Goal: Book appointment/travel/reservation

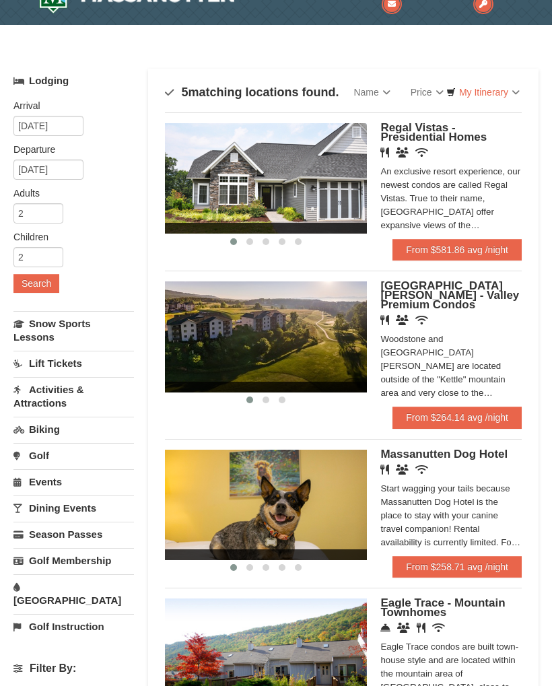
scroll to position [16, 0]
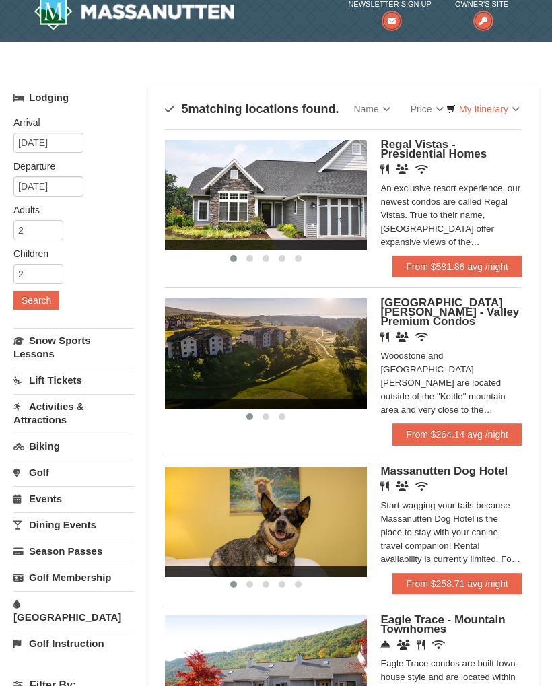
click at [504, 105] on link "My Itinerary" at bounding box center [483, 109] width 91 height 20
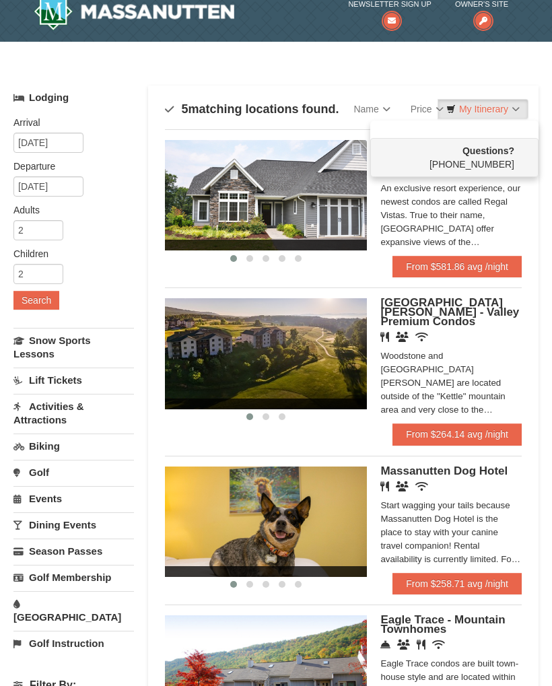
click at [504, 106] on div at bounding box center [276, 343] width 552 height 686
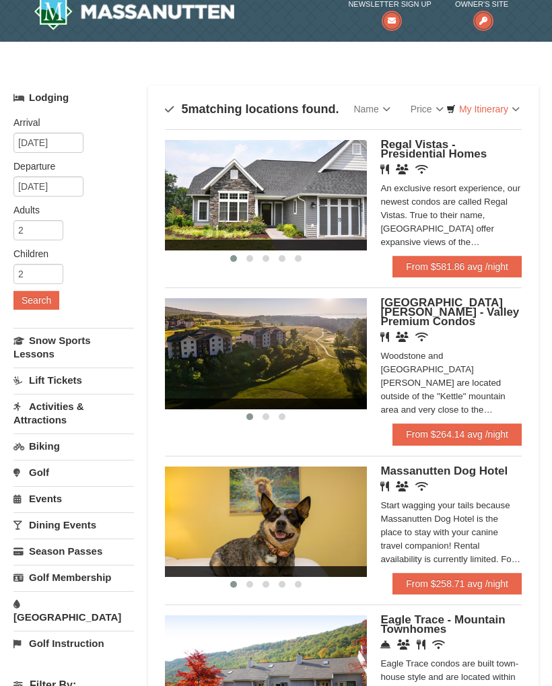
click at [81, 609] on link "[GEOGRAPHIC_DATA]" at bounding box center [73, 610] width 121 height 38
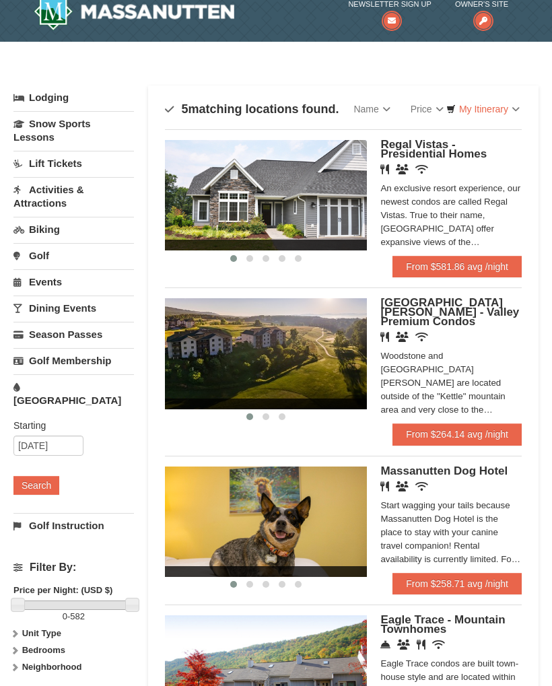
click at [48, 476] on button "Search" at bounding box center [36, 485] width 46 height 19
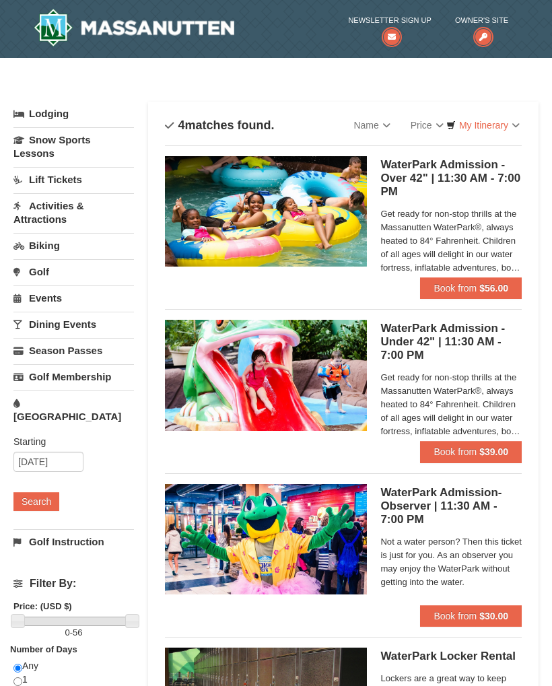
click at [500, 164] on h5 "WaterPark Admission - Over 42" | 11:30 AM - 7:00 PM Massanutten Indoor/Outdoor …" at bounding box center [450, 178] width 141 height 40
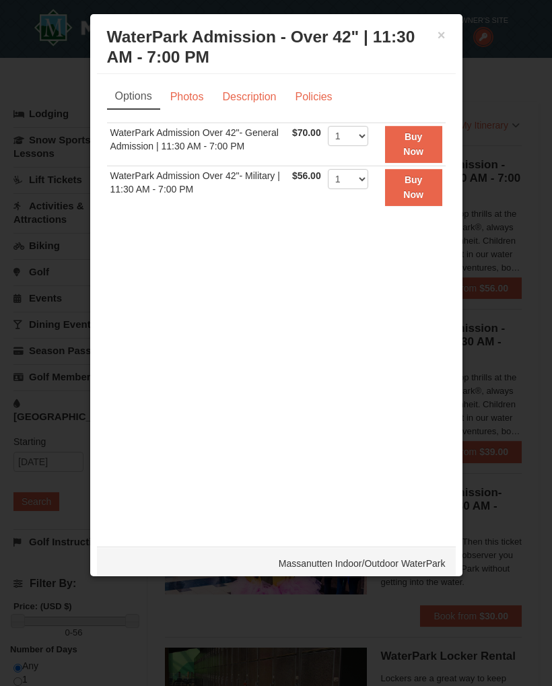
click at [326, 88] on link "Policies" at bounding box center [313, 97] width 55 height 26
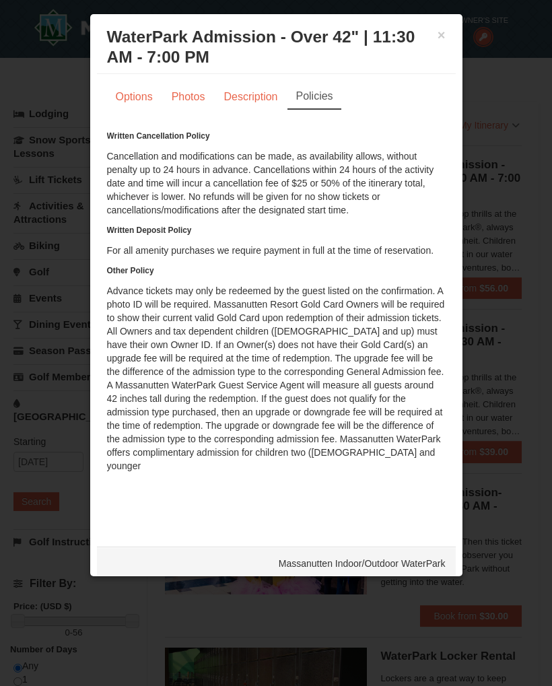
click at [434, 38] on h3 "WaterPark Admission - Over 42" | 11:30 AM - 7:00 PM Massanutten Indoor/Outdoor …" at bounding box center [276, 47] width 339 height 40
click at [444, 28] on button "×" at bounding box center [442, 34] width 8 height 13
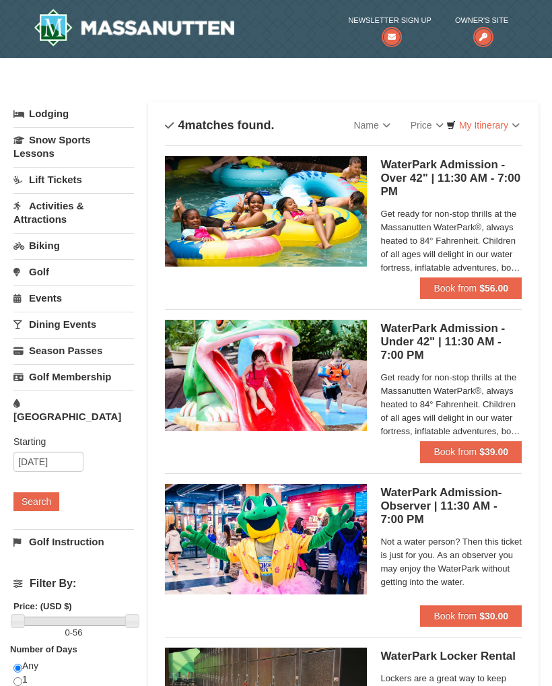
click at [79, 98] on div "Categories List Filter My Itinerary Questions? [PHONE_NUMBER]" at bounding box center [275, 94] width 525 height 13
click at [35, 118] on link "Lodging" at bounding box center [73, 114] width 121 height 24
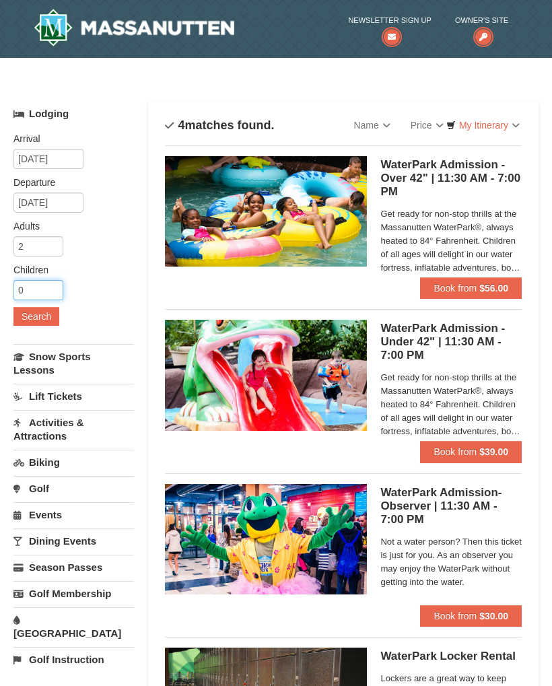
click at [44, 298] on input "0" at bounding box center [38, 290] width 50 height 20
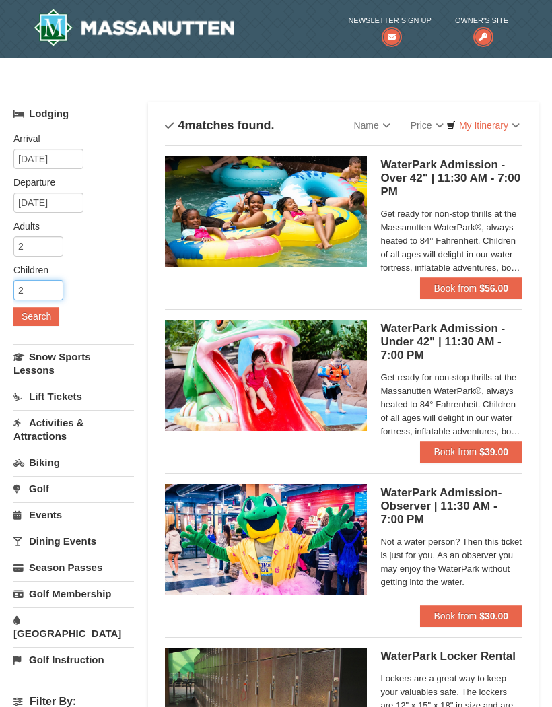
type input "2"
click at [39, 318] on button "Search" at bounding box center [36, 316] width 46 height 19
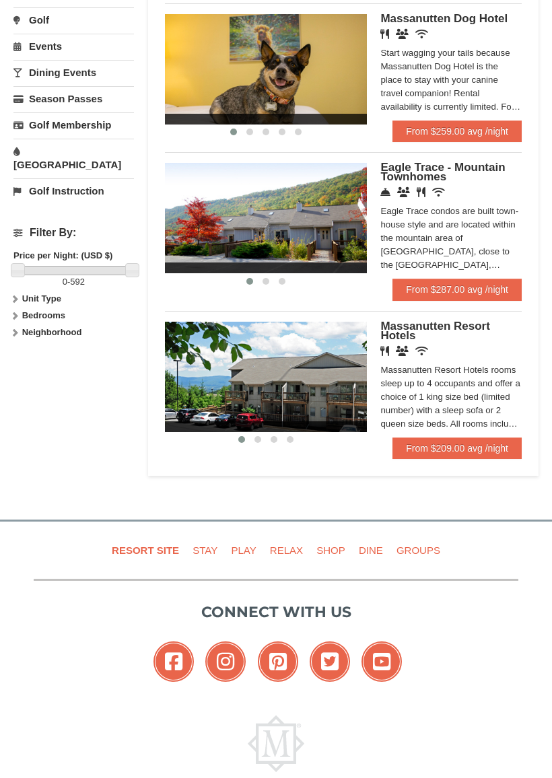
scroll to position [470, 0]
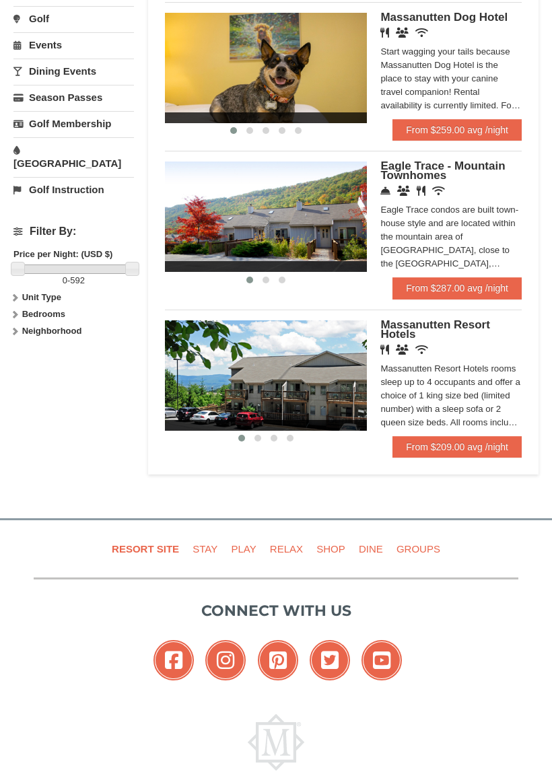
click at [439, 443] on link "From $209.00 avg /night" at bounding box center [456, 447] width 129 height 22
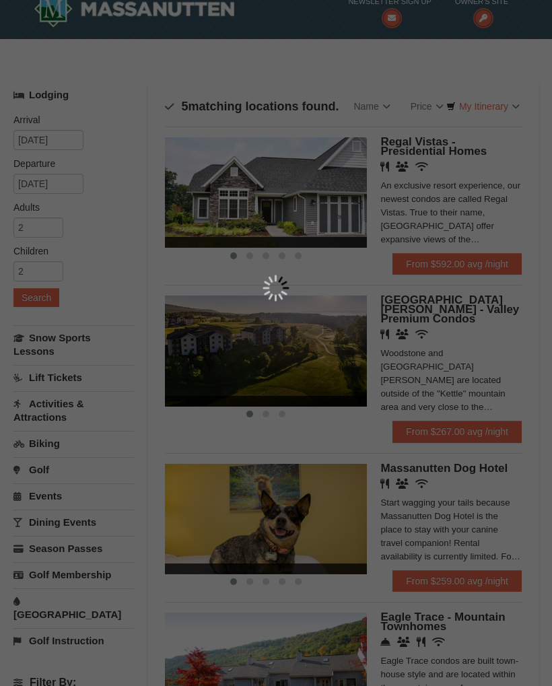
scroll to position [0, 0]
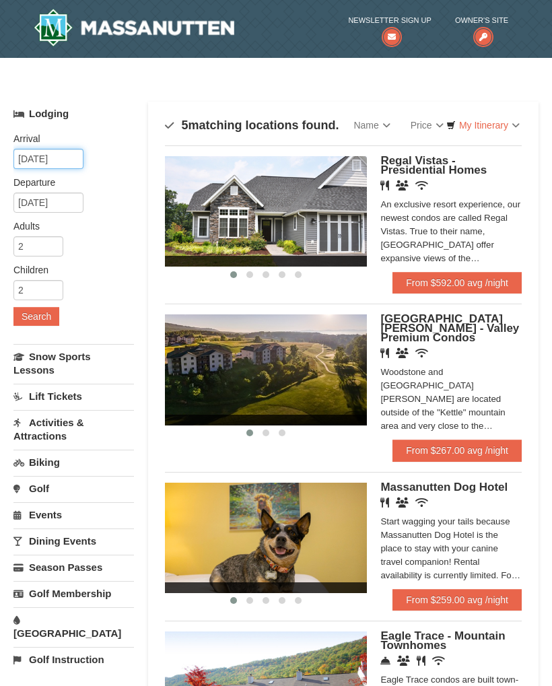
click at [50, 165] on input "[DATE]" at bounding box center [48, 159] width 70 height 20
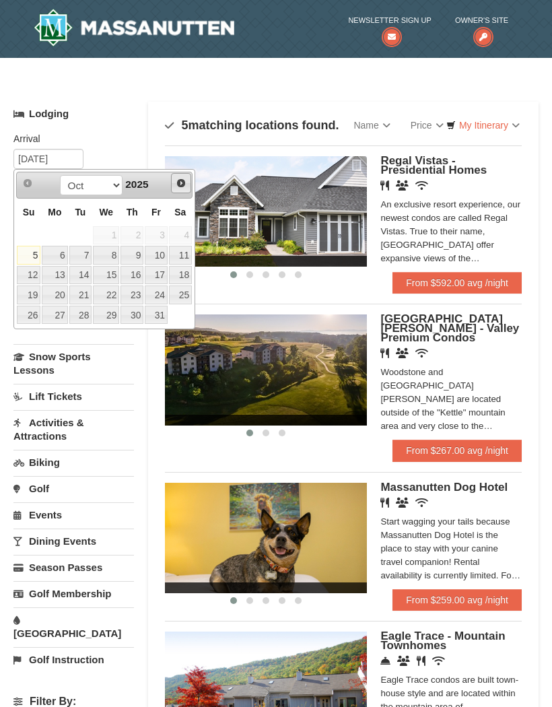
click at [184, 184] on span "Next" at bounding box center [181, 183] width 11 height 11
click at [180, 178] on span "Next" at bounding box center [181, 183] width 11 height 11
click at [181, 298] on link "27" at bounding box center [180, 294] width 23 height 19
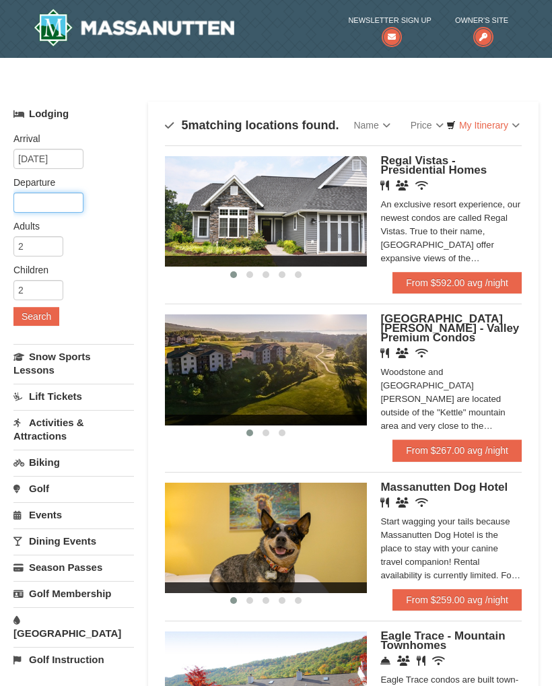
click at [64, 204] on input "text" at bounding box center [48, 203] width 70 height 20
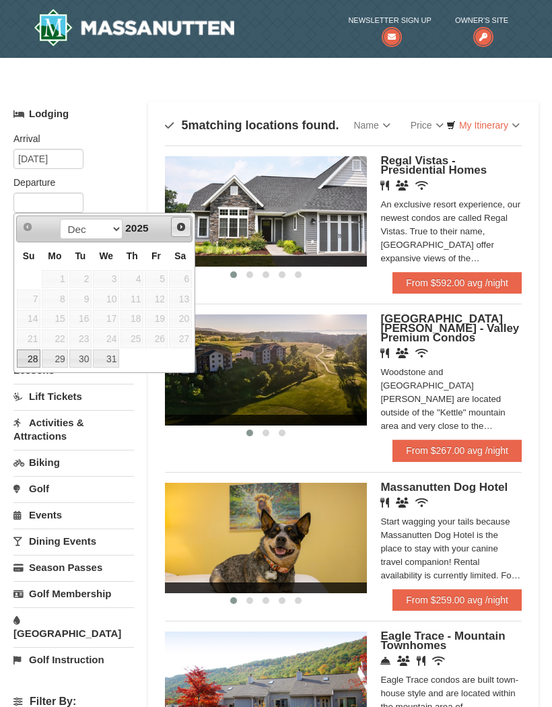
click at [183, 230] on span "Next" at bounding box center [181, 226] width 11 height 11
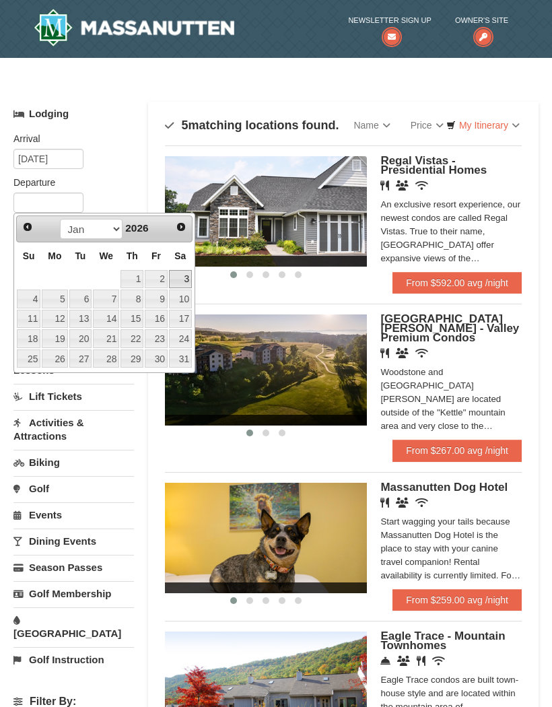
click at [189, 276] on link "3" at bounding box center [180, 279] width 23 height 19
type input "01/03/2026"
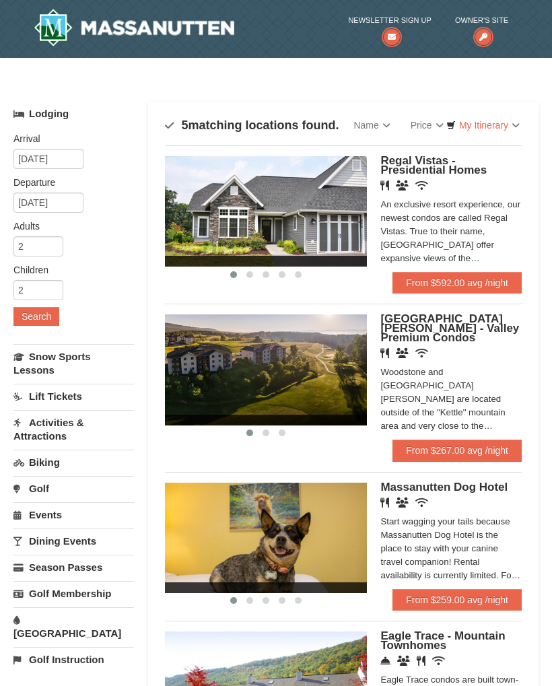
click at [41, 316] on button "Search" at bounding box center [36, 316] width 46 height 19
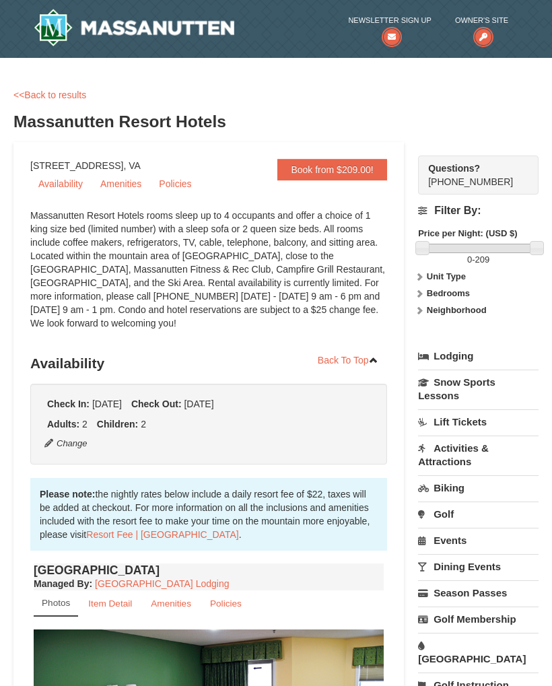
click at [213, 402] on span "[DATE]" at bounding box center [199, 404] width 30 height 11
click at [58, 94] on link "<<Back to results" at bounding box center [49, 95] width 73 height 11
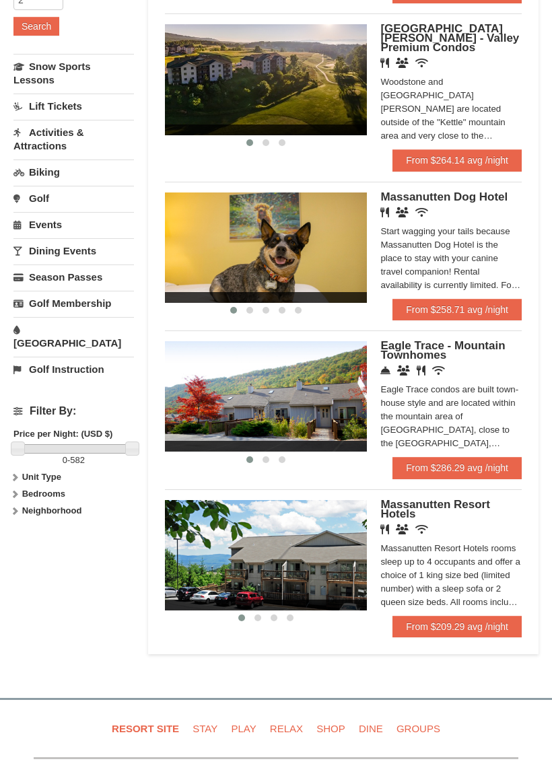
scroll to position [290, 0]
click at [475, 618] on link "From $209.29 avg /night" at bounding box center [456, 627] width 129 height 22
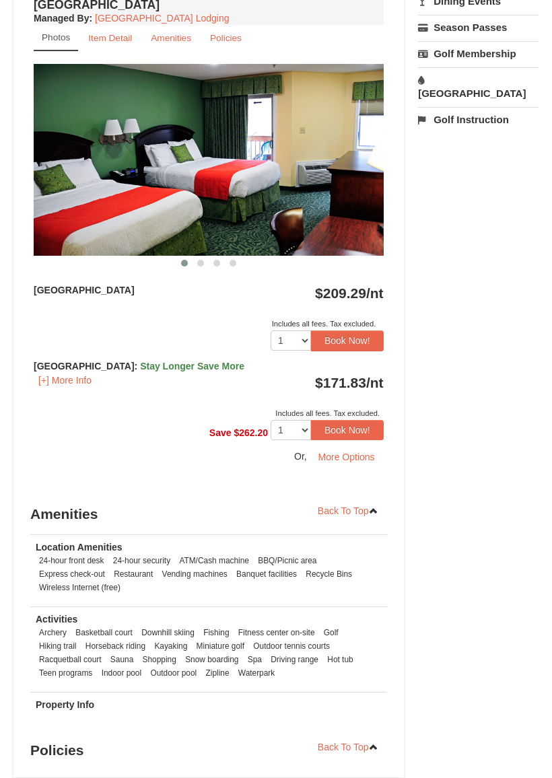
scroll to position [568, 0]
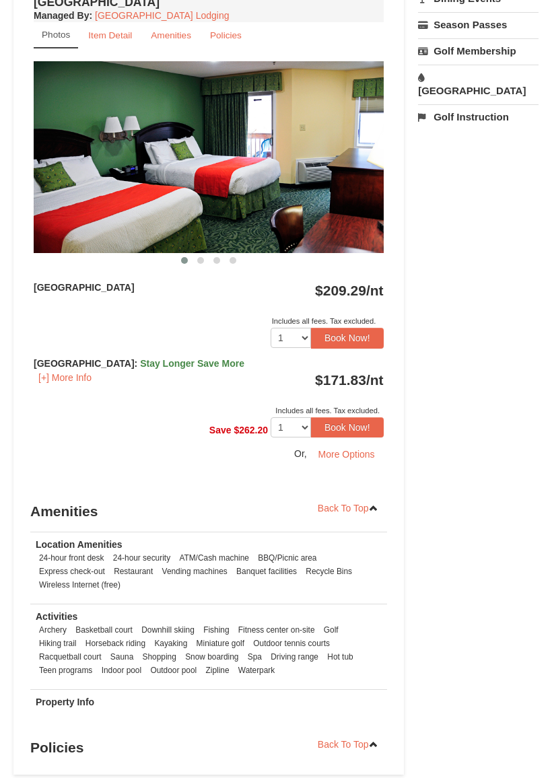
click at [69, 377] on button "[+] More Info" at bounding box center [65, 378] width 63 height 15
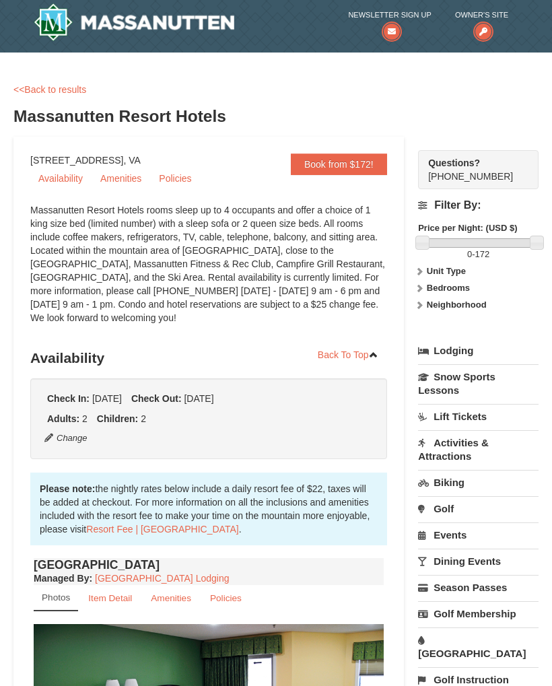
scroll to position [0, 0]
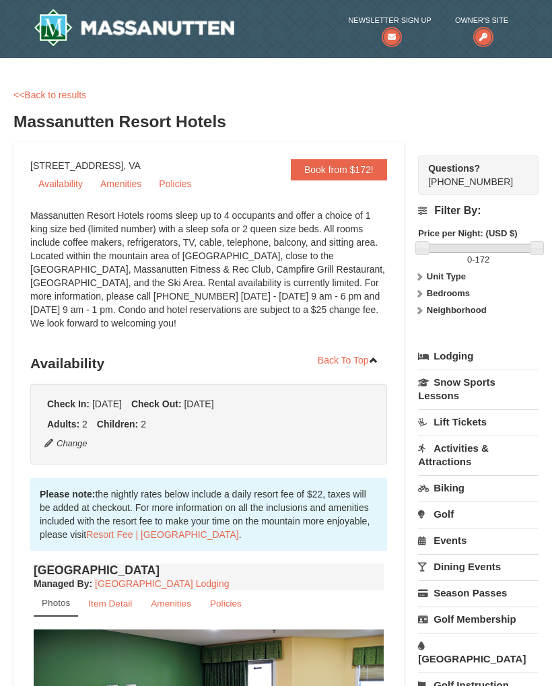
click at [351, 176] on link "Book from $172!" at bounding box center [339, 170] width 96 height 22
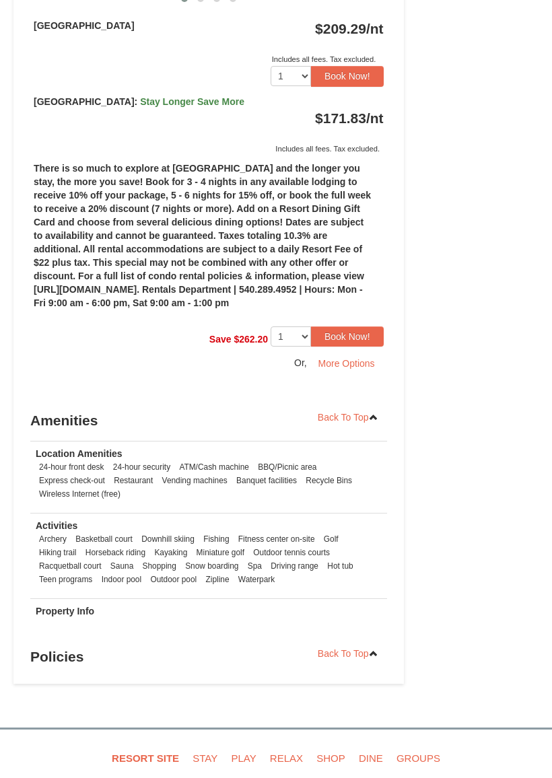
scroll to position [829, 0]
click at [361, 367] on button "More Options" at bounding box center [347, 365] width 74 height 20
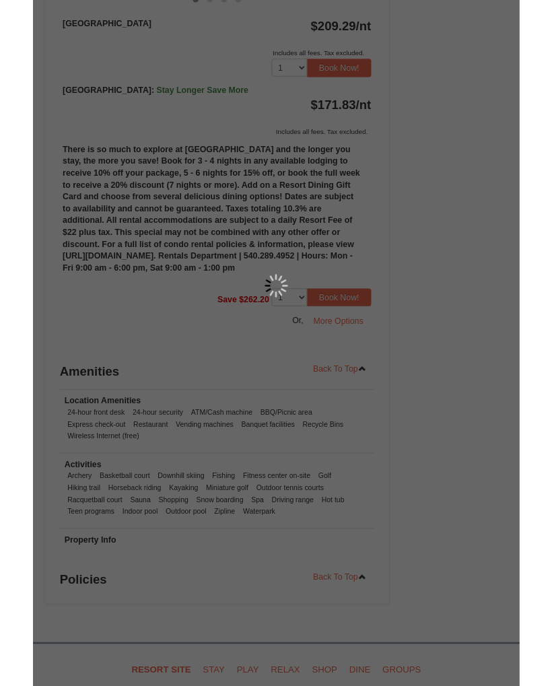
scroll to position [867, 0]
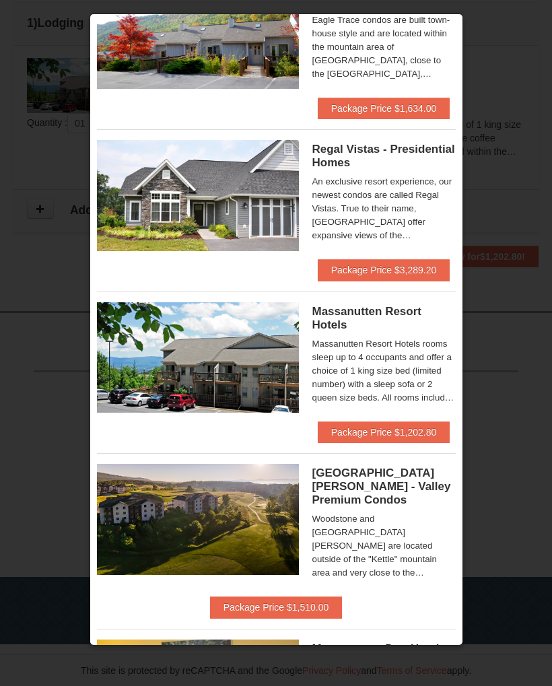
scroll to position [80, 0]
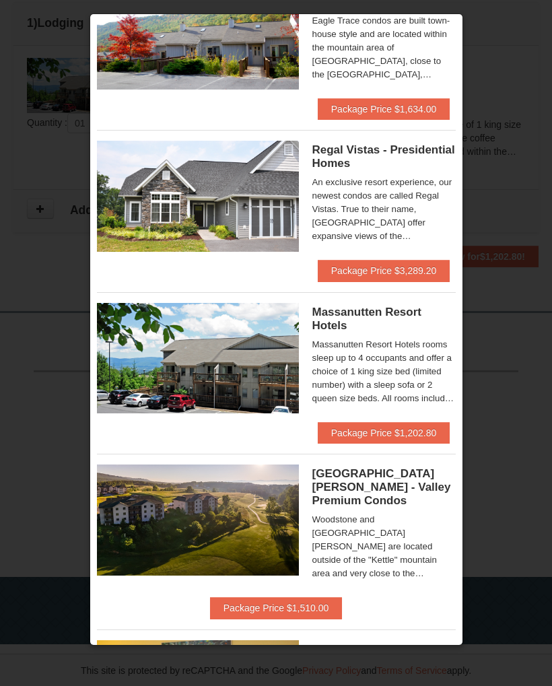
click at [409, 439] on button "Package Price $1,202.80" at bounding box center [384, 433] width 132 height 22
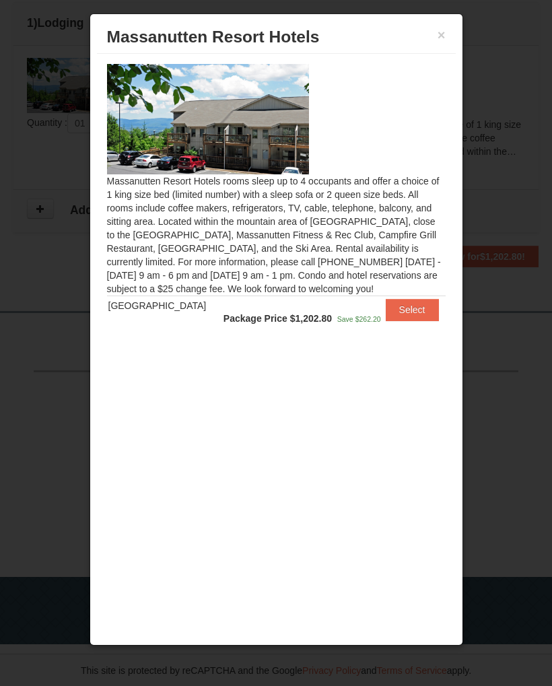
click at [419, 308] on button "Select" at bounding box center [412, 310] width 53 height 22
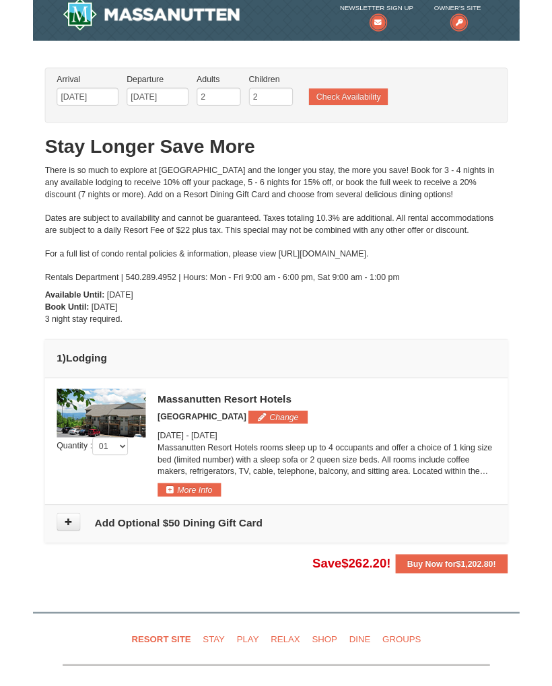
scroll to position [0, 0]
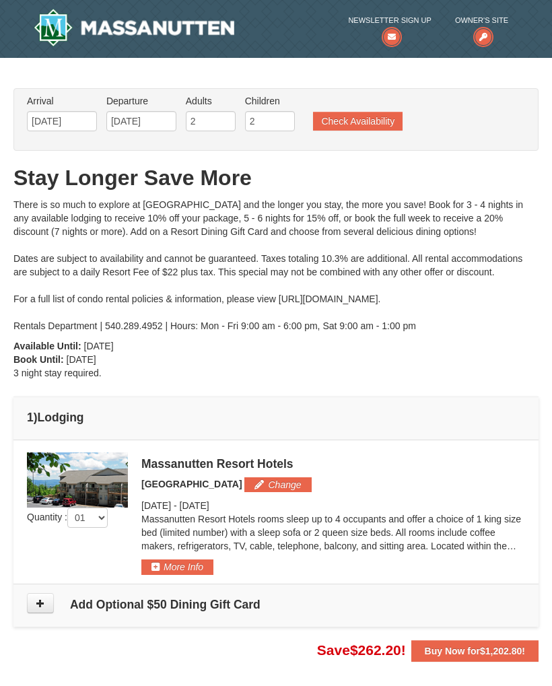
click at [493, 425] on td "1 ) Lodging" at bounding box center [275, 418] width 525 height 43
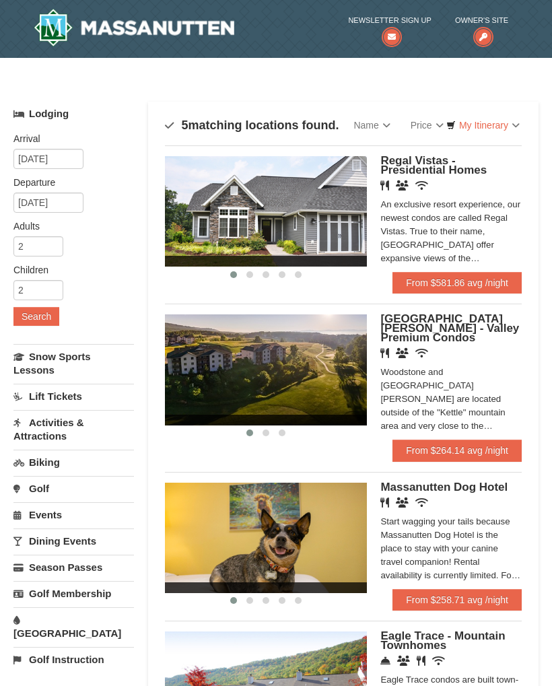
scroll to position [328, 0]
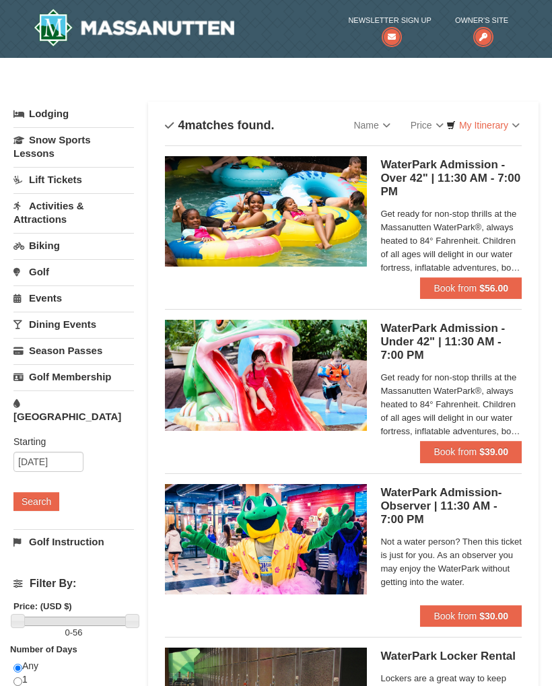
click at [65, 207] on link "Activities & Attractions" at bounding box center [73, 212] width 121 height 38
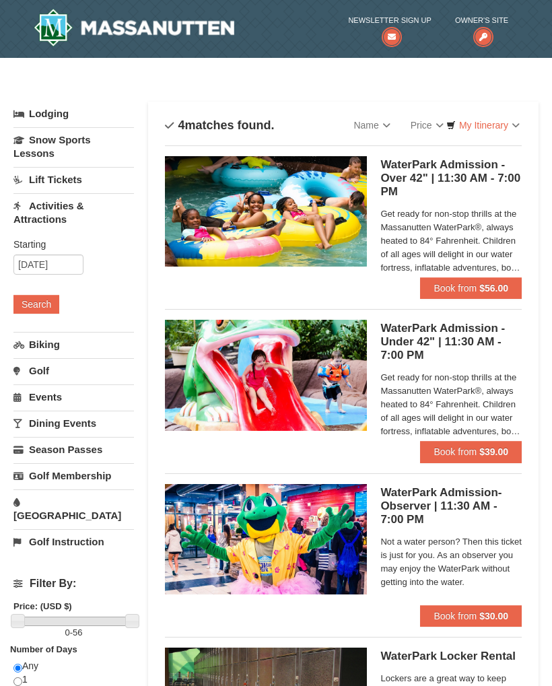
click at [49, 296] on button "Search" at bounding box center [36, 304] width 46 height 19
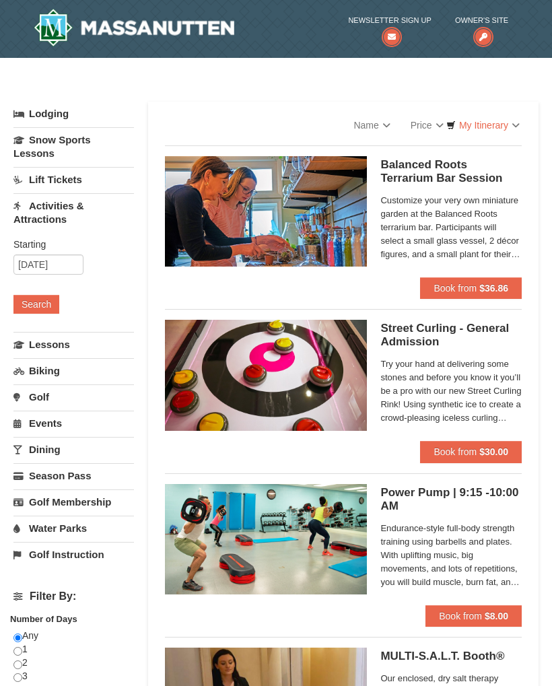
select select "10"
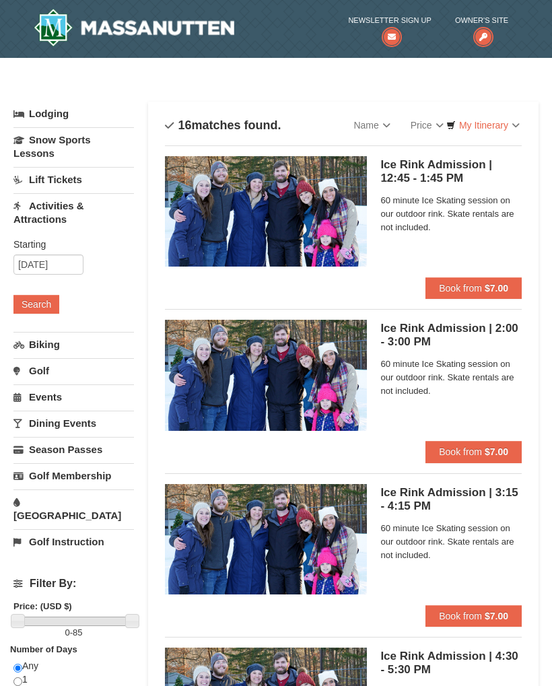
click at [93, 419] on link "Dining Events" at bounding box center [73, 423] width 121 height 25
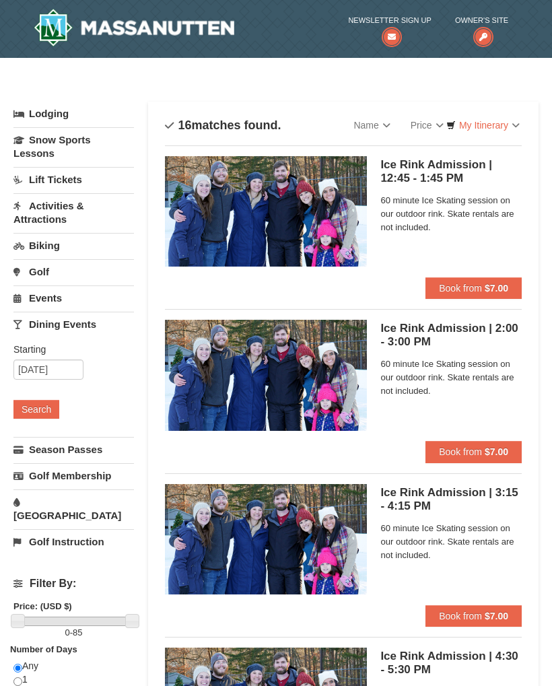
click at [43, 410] on button "Search" at bounding box center [36, 409] width 46 height 19
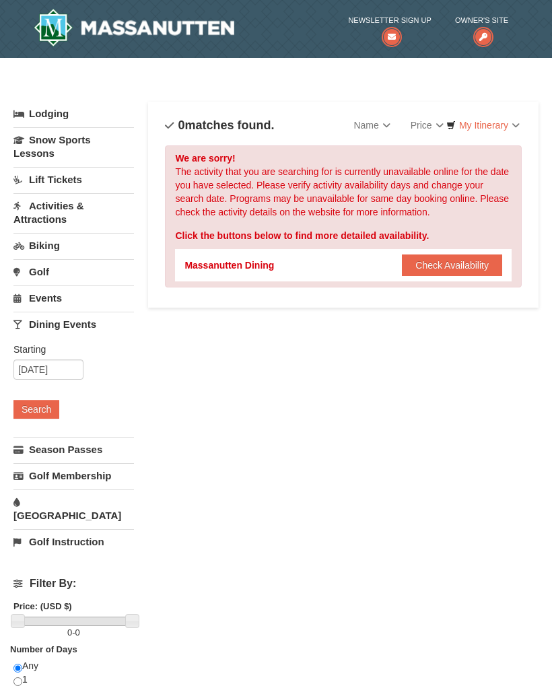
click at [444, 260] on button "Check Availability" at bounding box center [452, 265] width 100 height 22
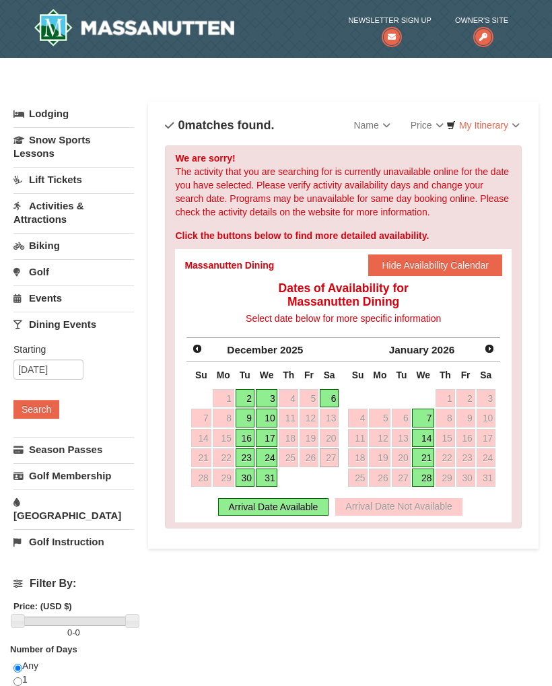
click at [267, 480] on link "31" at bounding box center [267, 478] width 22 height 19
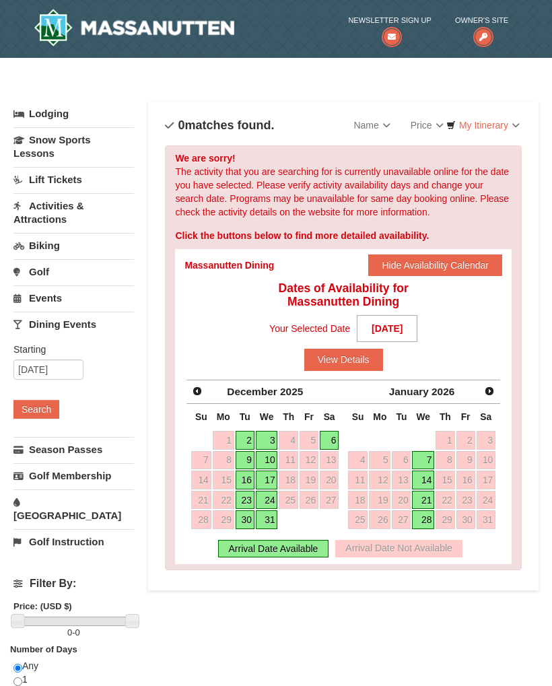
click at [332, 357] on button "View Details" at bounding box center [343, 360] width 79 height 22
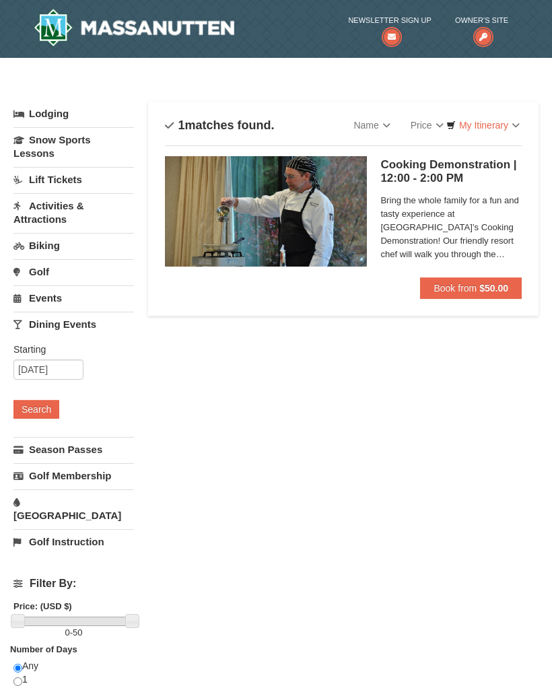
click at [484, 227] on span "Bring the whole family for a fun and tasty experience at [GEOGRAPHIC_DATA]’s Co…" at bounding box center [450, 227] width 141 height 67
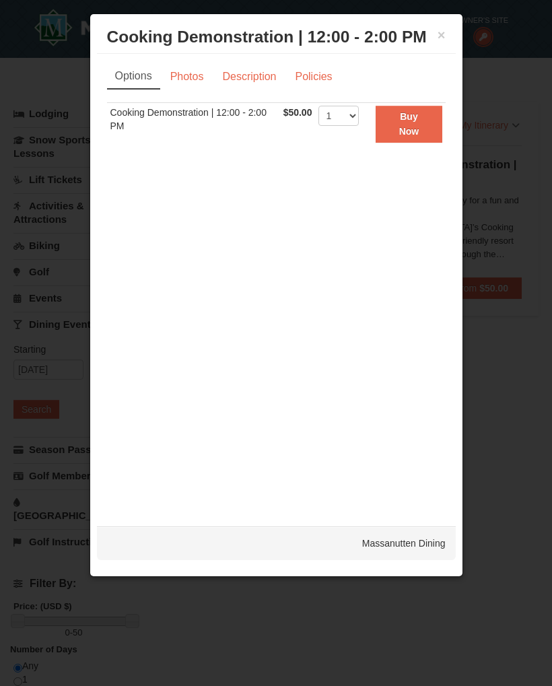
click at [240, 69] on link "Description" at bounding box center [248, 77] width 71 height 26
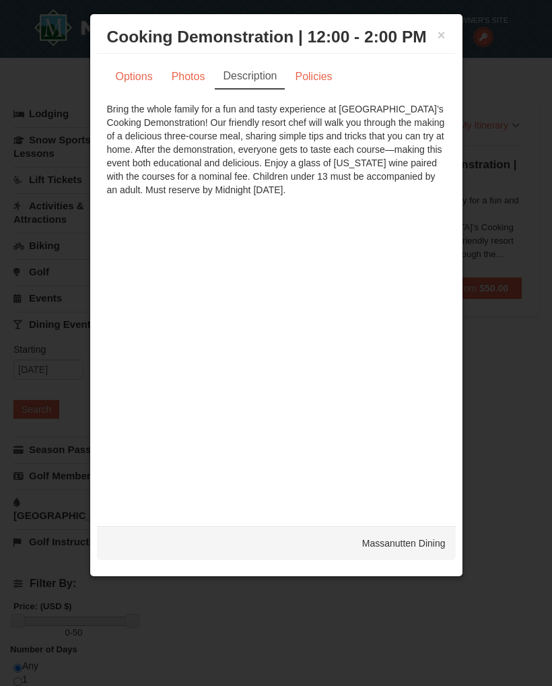
click at [430, 32] on h3 "Cooking Demonstration | 12:00 - 2:00 PM Massanutten Dining" at bounding box center [276, 37] width 339 height 20
click at [440, 32] on button "×" at bounding box center [442, 34] width 8 height 13
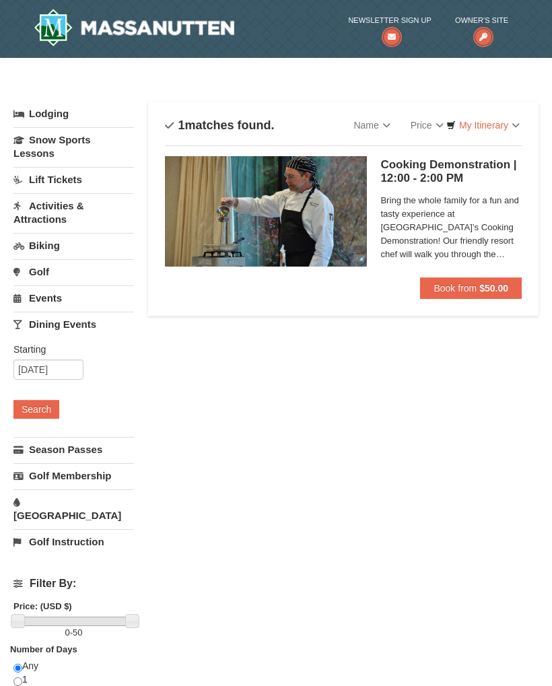
click at [81, 496] on link "[GEOGRAPHIC_DATA]" at bounding box center [73, 508] width 121 height 38
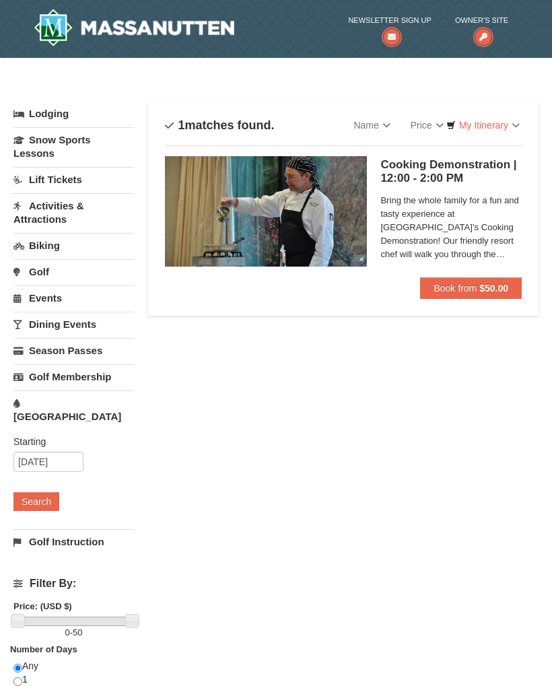
click at [42, 492] on button "Search" at bounding box center [36, 501] width 46 height 19
